Goal: Find contact information: Find contact information

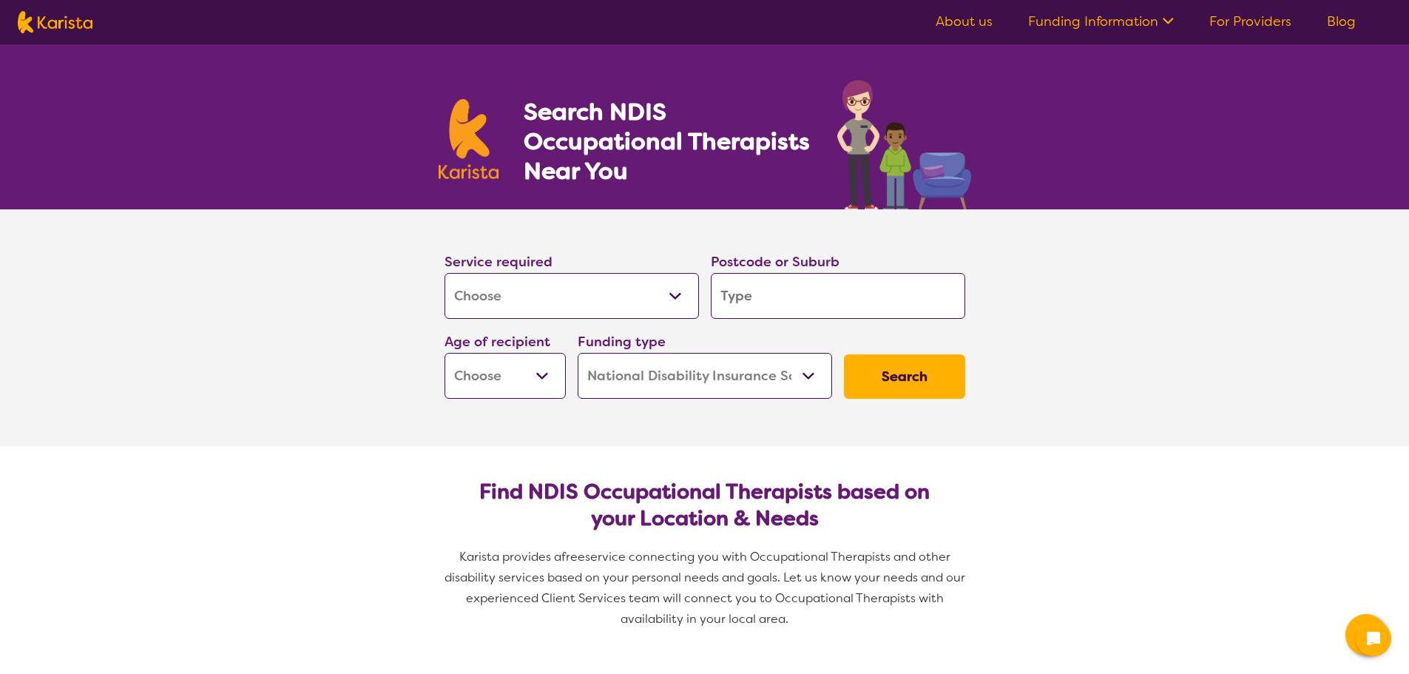
select select "[MEDICAL_DATA]"
select select "NDIS"
select select "[MEDICAL_DATA]"
select select "NDIS"
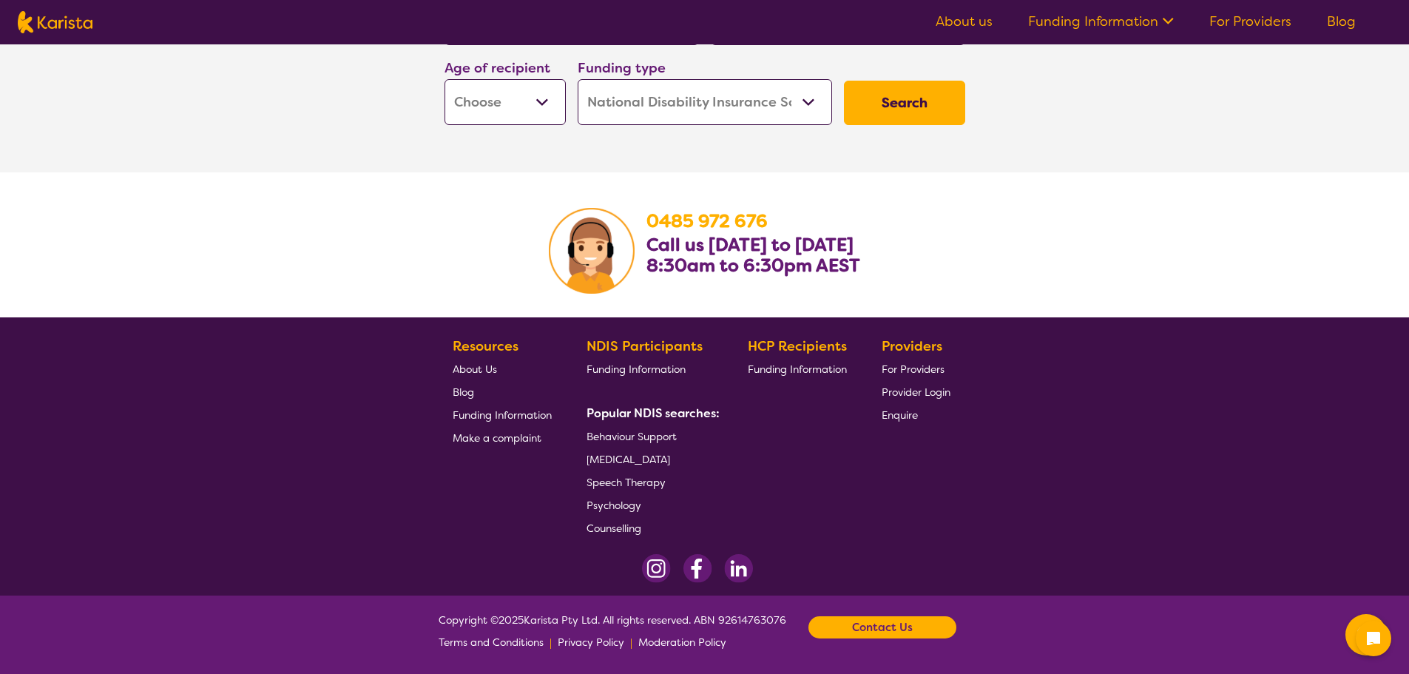
click at [901, 421] on span "Enquire" at bounding box center [899, 414] width 36 height 13
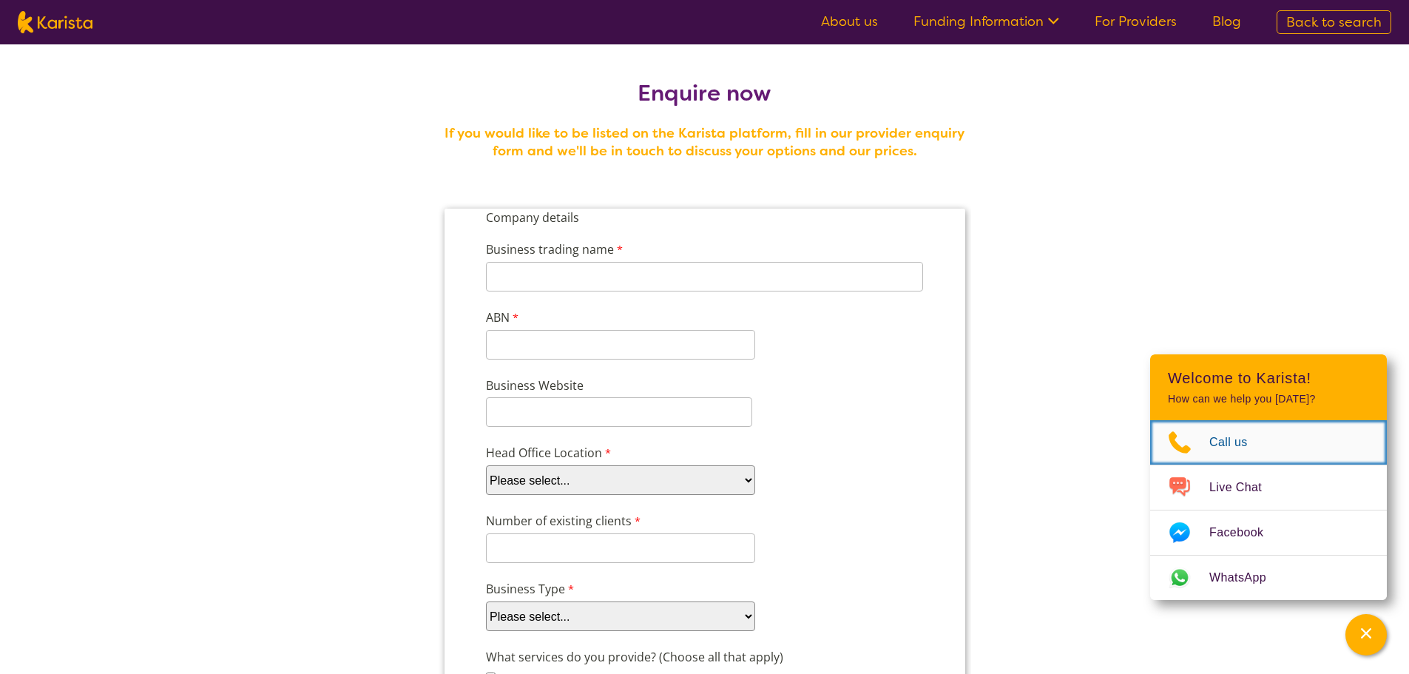
click at [1241, 441] on span "Call us" at bounding box center [1237, 442] width 56 height 22
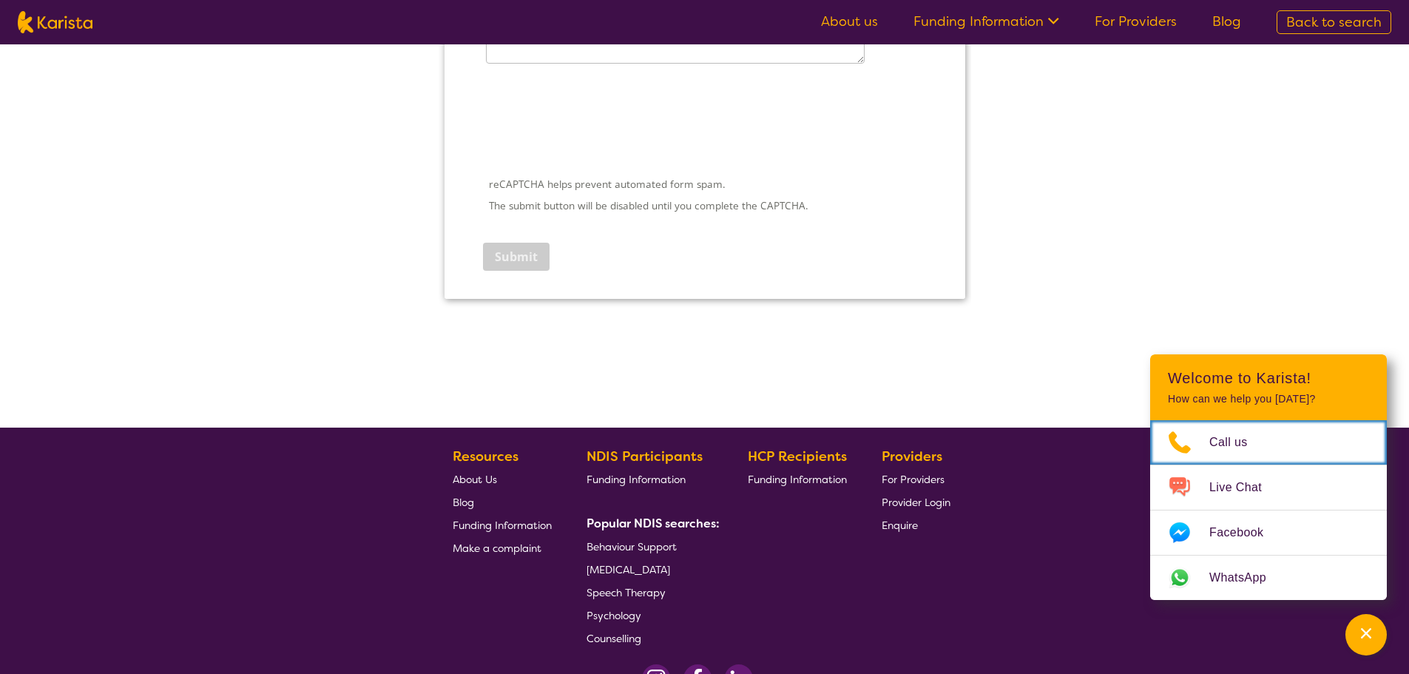
scroll to position [2251, 0]
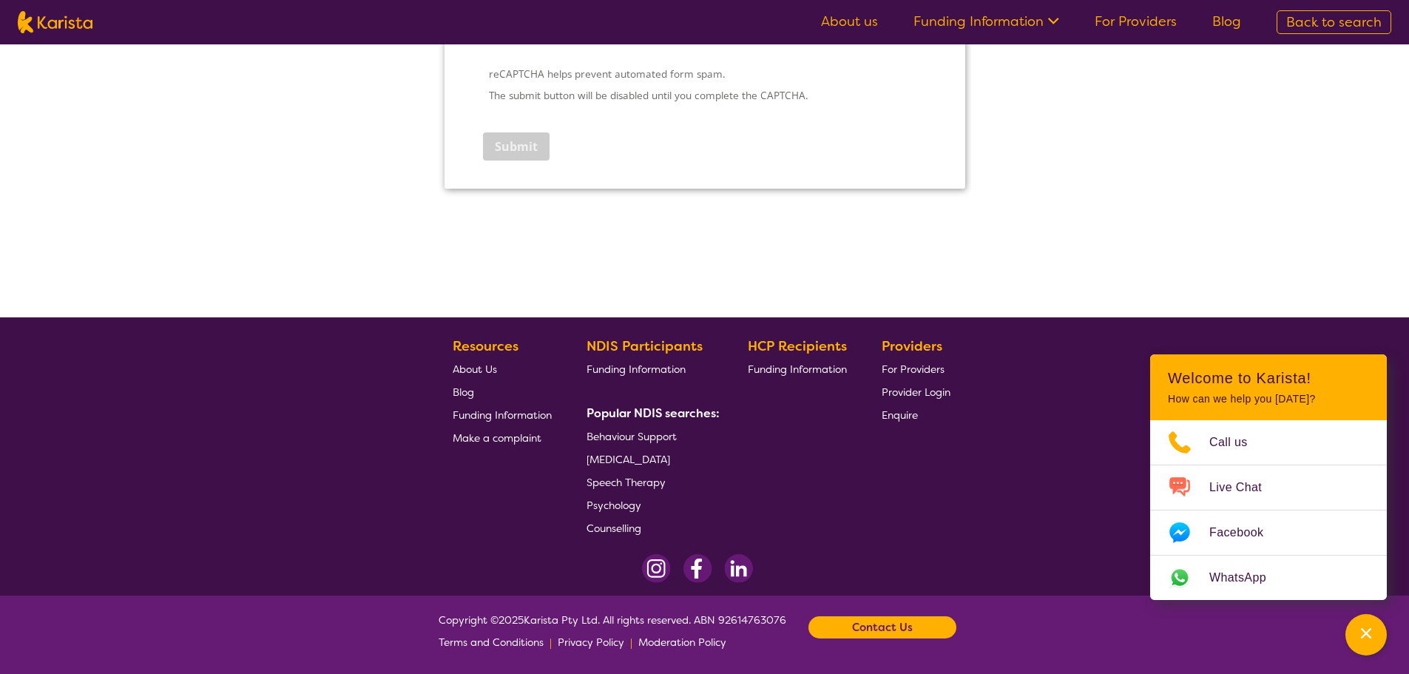
click at [881, 624] on b "Contact Us" at bounding box center [882, 627] width 61 height 22
drag, startPoint x: 880, startPoint y: 626, endPoint x: 1163, endPoint y: 157, distance: 547.1
click at [816, 546] on link "Call us on 0485 972 676" at bounding box center [859, 540] width 145 height 13
